Goal: Task Accomplishment & Management: Use online tool/utility

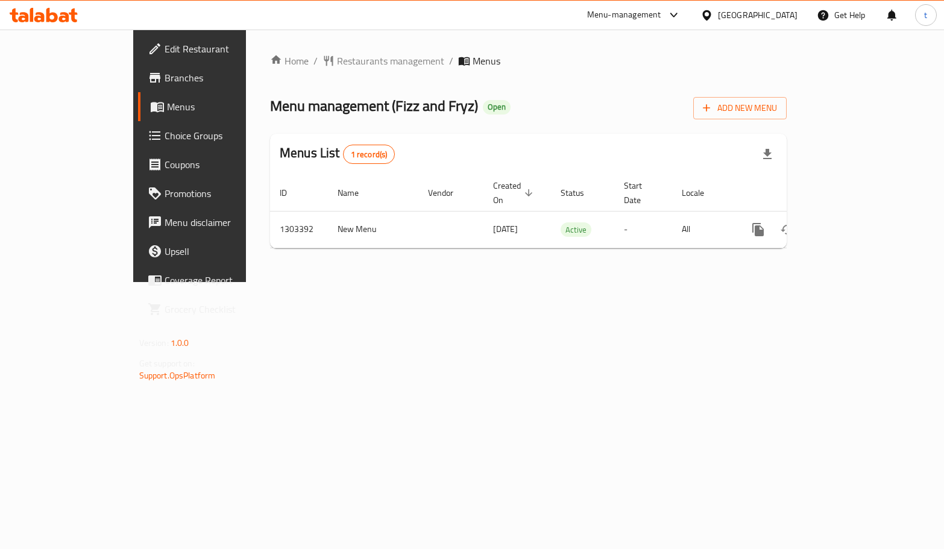
click at [165, 138] on span "Choice Groups" at bounding box center [223, 135] width 117 height 14
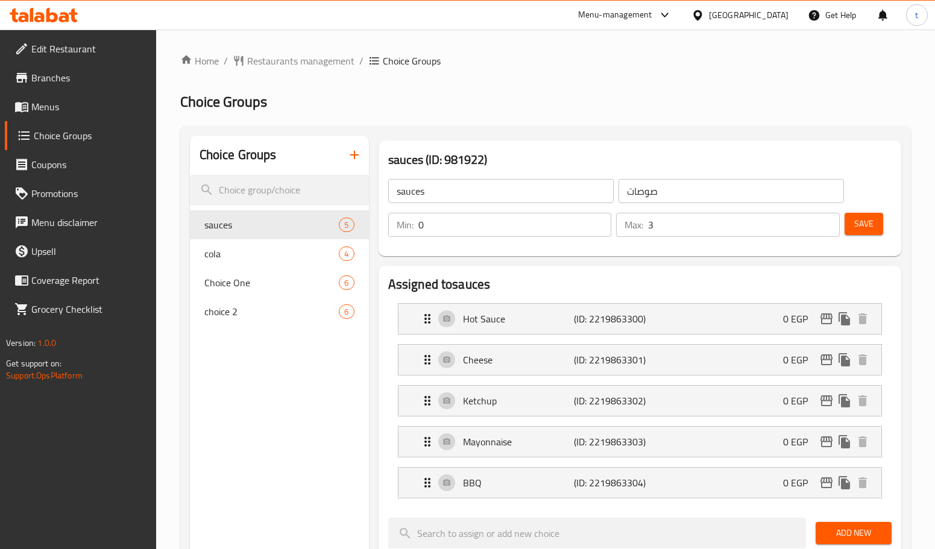
click at [581, 114] on div "Home / Restaurants management / Choice Groups Choice Groups Choice Groups sauce…" at bounding box center [545, 546] width 731 height 985
drag, startPoint x: 271, startPoint y: 254, endPoint x: 422, endPoint y: 160, distance: 177.5
click at [271, 254] on span "cola" at bounding box center [253, 254] width 99 height 14
type input "cola"
type input "كولا"
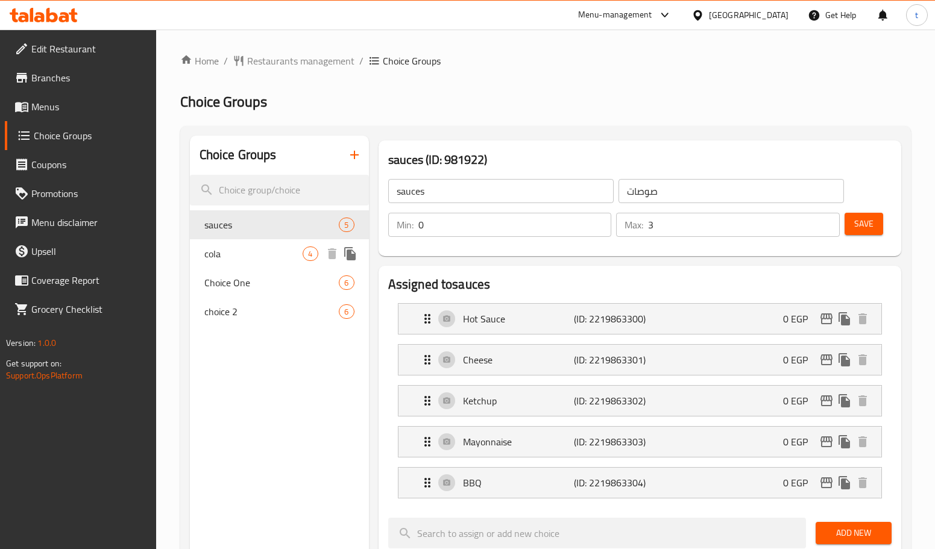
type input "1"
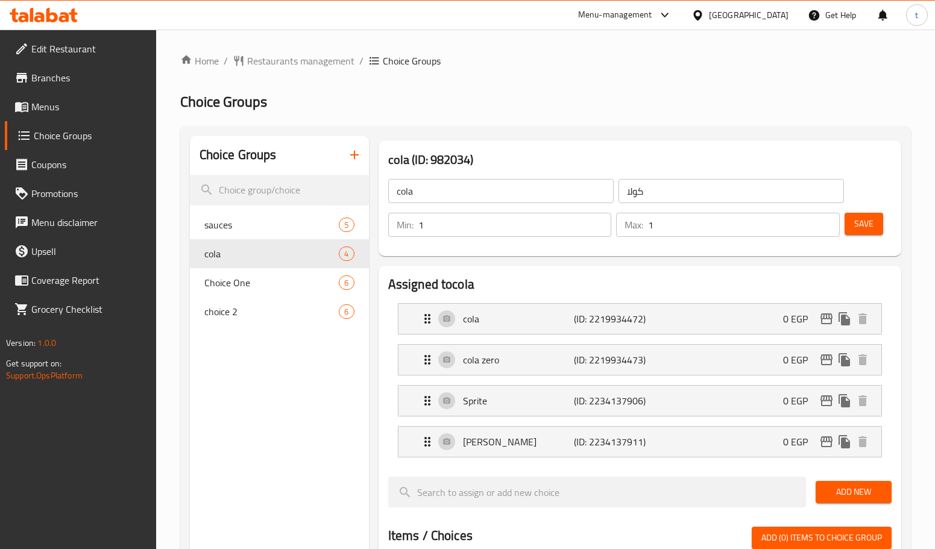
click at [487, 113] on div "Home / Restaurants management / Choice Groups Choice Groups Choice Groups sauce…" at bounding box center [545, 526] width 731 height 944
click at [270, 280] on span "Choice One" at bounding box center [253, 283] width 99 height 14
type input "Choice One"
type input "الاختيار الاول"
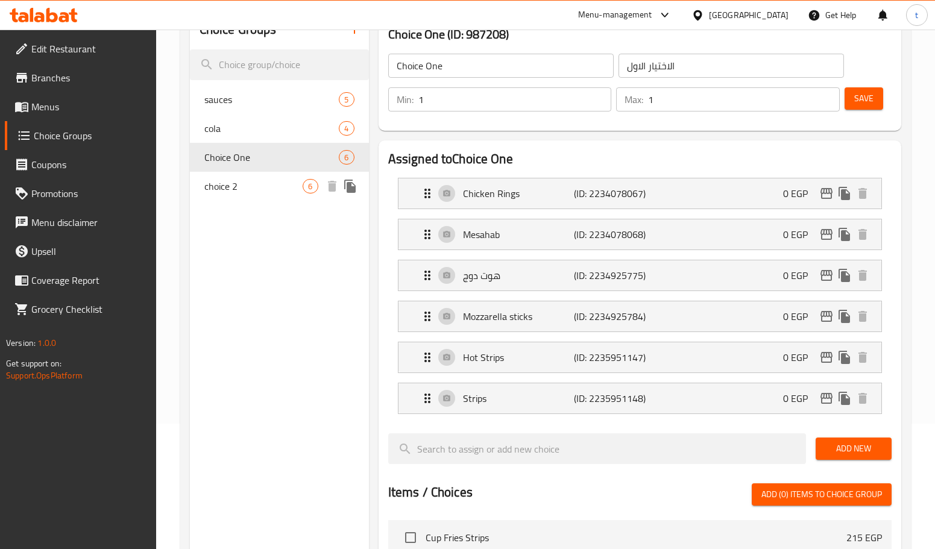
scroll to position [11, 0]
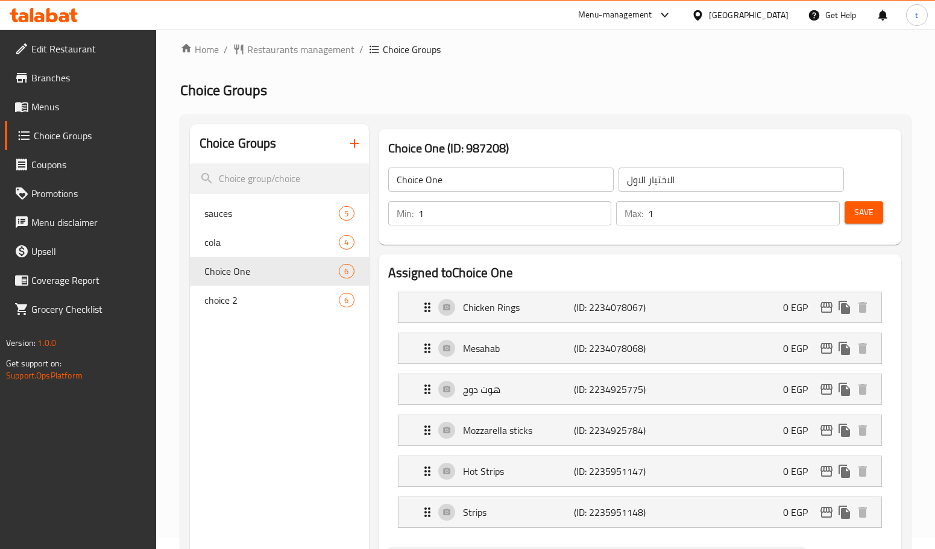
drag, startPoint x: 247, startPoint y: 295, endPoint x: 318, endPoint y: 271, distance: 75.1
click at [247, 295] on span "choice 2" at bounding box center [271, 300] width 135 height 14
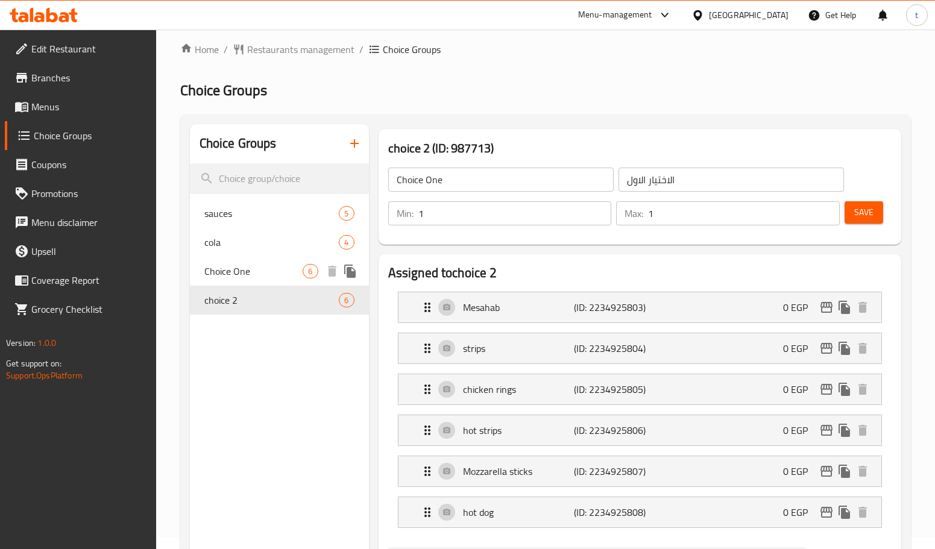
type input "choice 2"
type input "الاختيار الثاني"
click at [562, 125] on div "choice 2 (ID: 987713) choice 2 ​ الاختيار الثاني ​ Min: 1 ​ Max: 1 ​ Save" at bounding box center [640, 186] width 532 height 125
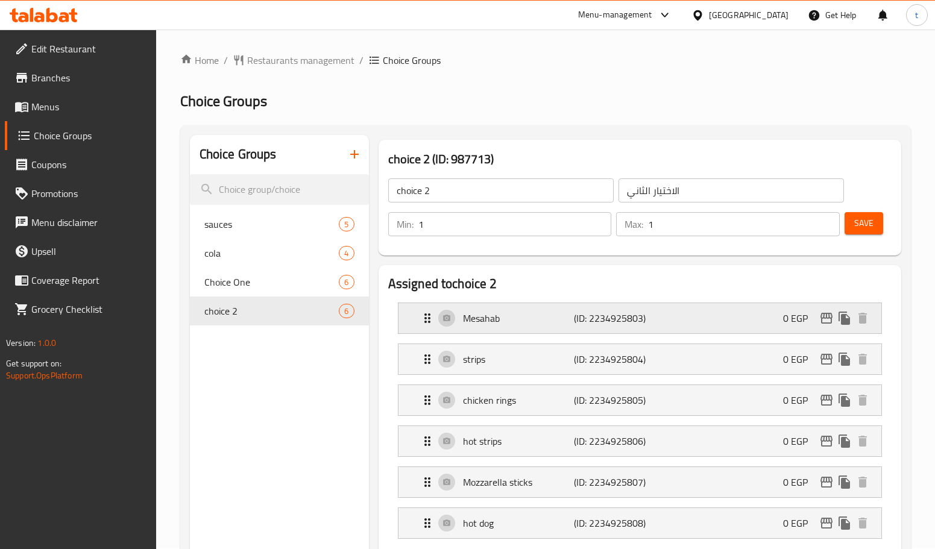
scroll to position [0, 0]
click at [282, 292] on div "Choice One 6" at bounding box center [279, 282] width 179 height 29
type input "Choice One"
type input "الاختيار الاول"
